Goal: Information Seeking & Learning: Learn about a topic

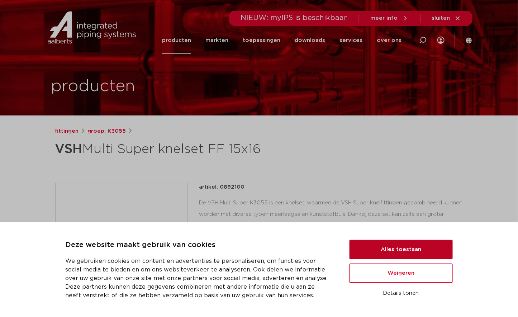
click at [413, 251] on button "Alles toestaan" at bounding box center [400, 249] width 103 height 19
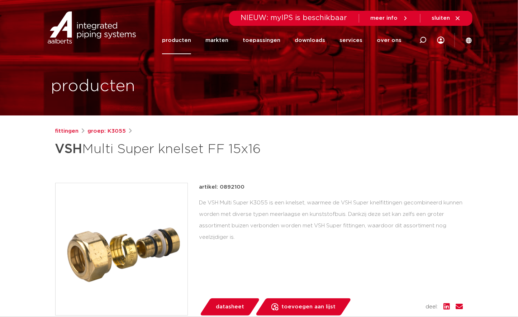
click at [404, 19] on icon at bounding box center [405, 18] width 6 height 6
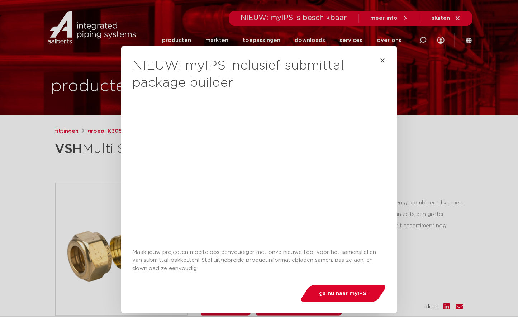
click at [380, 59] on icon "Close" at bounding box center [383, 60] width 6 height 6
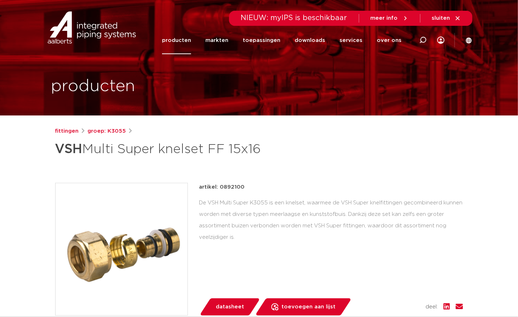
click at [384, 20] on span "meer info" at bounding box center [383, 17] width 27 height 5
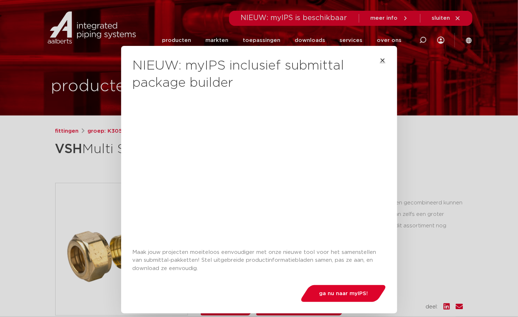
click at [380, 60] on icon "Close" at bounding box center [383, 60] width 6 height 6
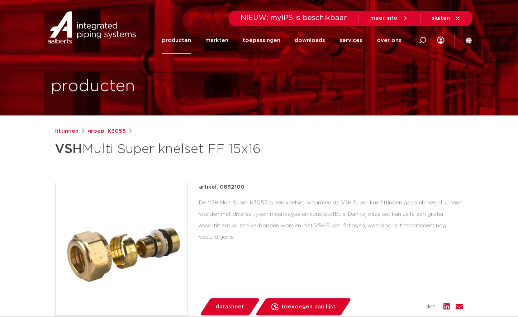
click at [85, 29] on img at bounding box center [92, 27] width 92 height 32
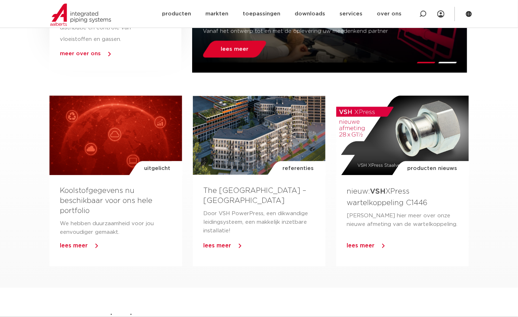
scroll to position [478, 0]
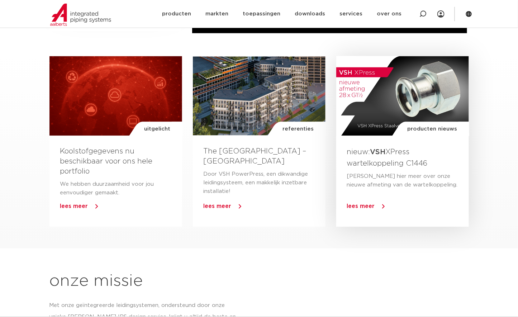
click at [381, 151] on strong "VSH" at bounding box center [377, 151] width 15 height 7
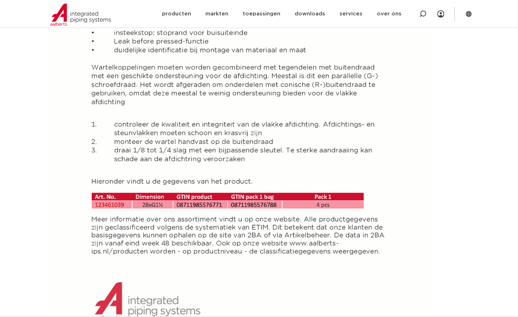
scroll to position [358, 0]
